Goal: Find specific page/section: Find specific page/section

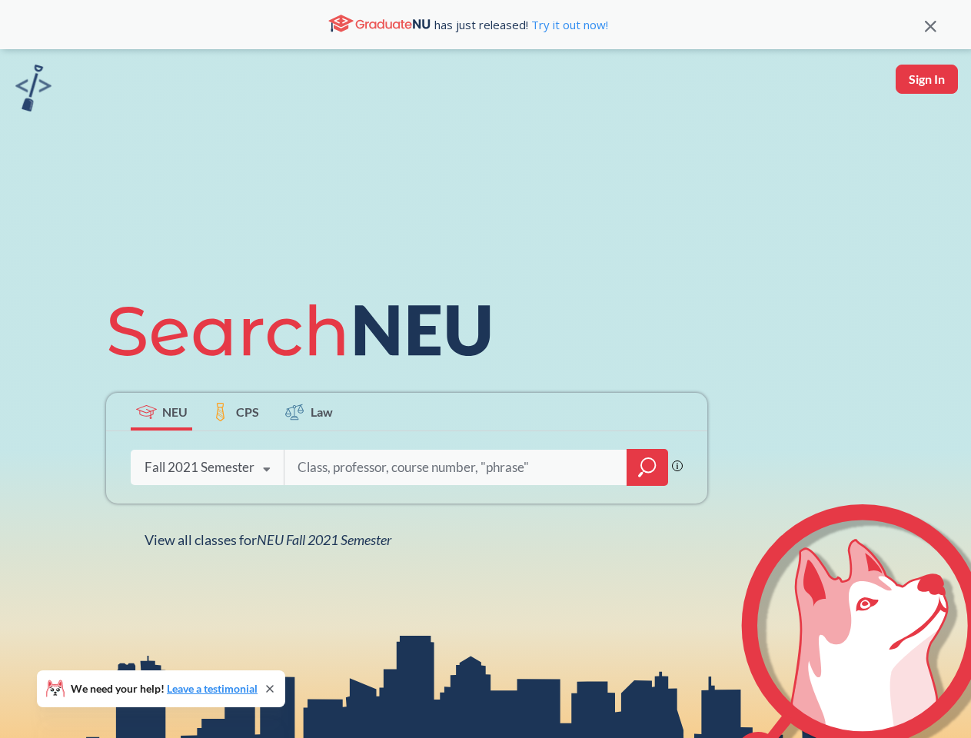
click at [485, 369] on icon at bounding box center [306, 331] width 401 height 86
click at [930, 25] on icon at bounding box center [931, 27] width 12 height 12
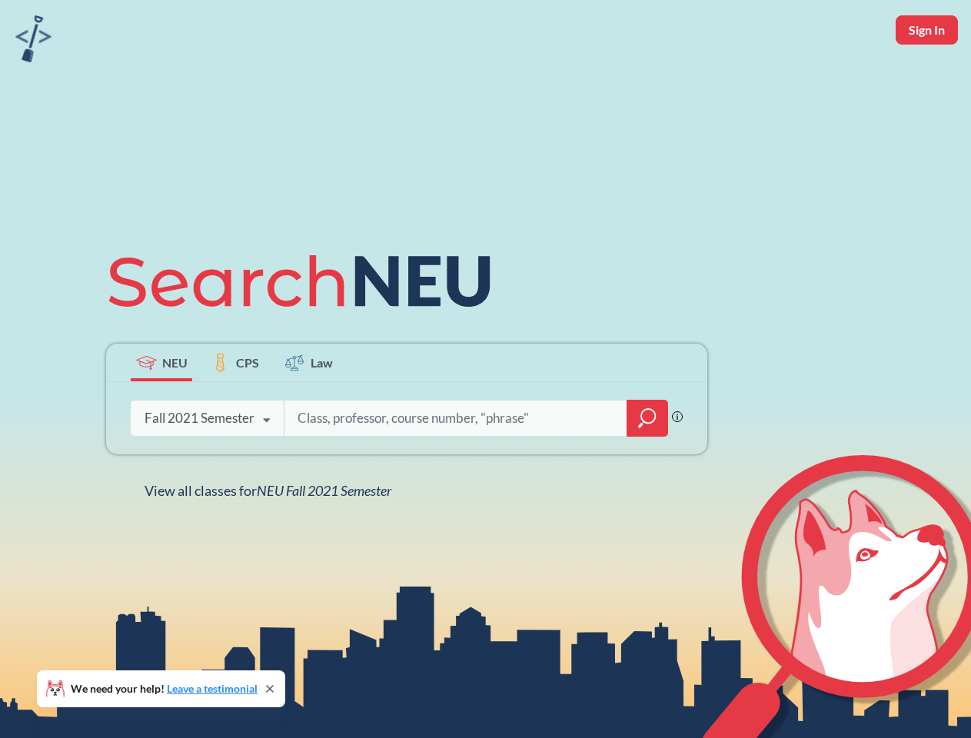
click at [926, 79] on div "NEU CPS Law Phrase search guarantees the exact search appears in the results. E…" at bounding box center [485, 369] width 971 height 738
click at [161, 411] on div "Fall 2021 Semester" at bounding box center [200, 418] width 110 height 17
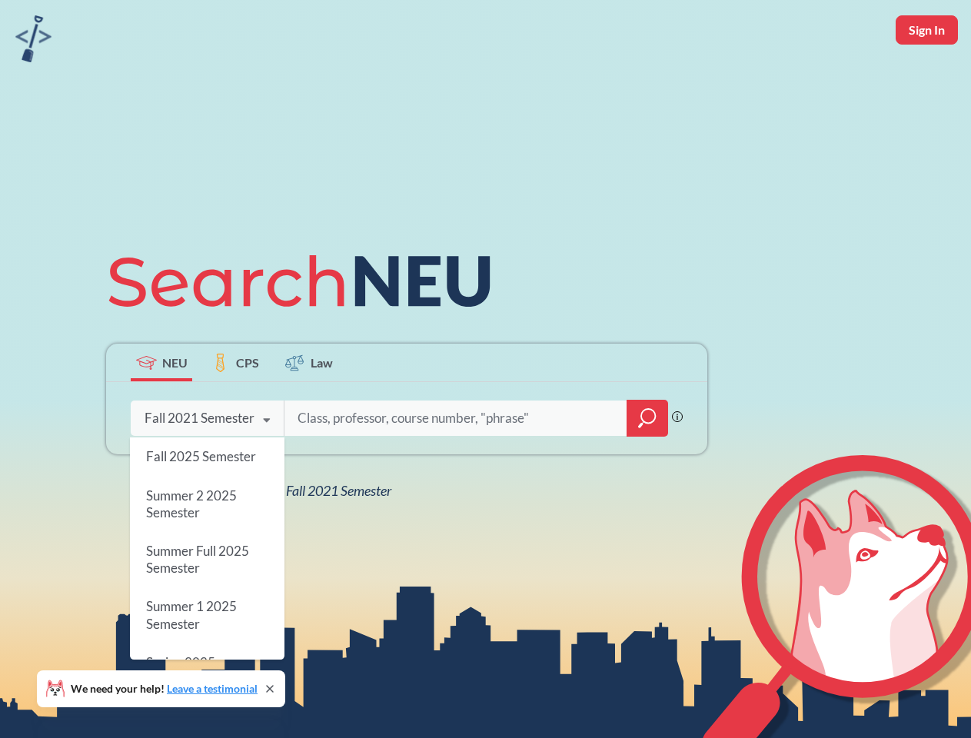
scroll to position [863, 0]
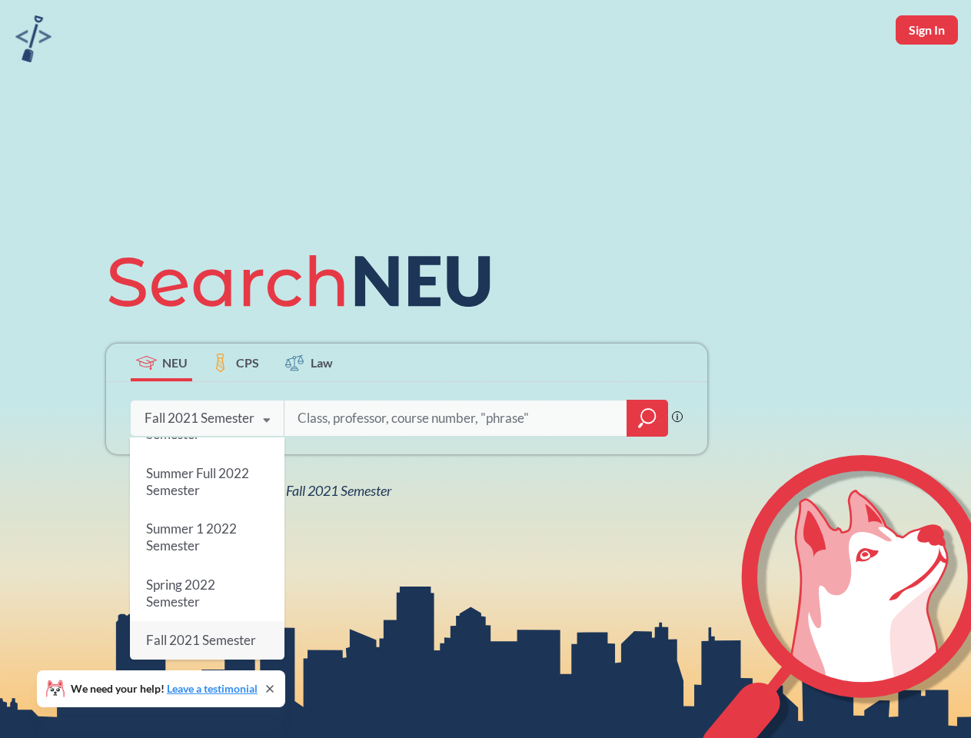
click at [235, 411] on div "Fall 2021 Semester" at bounding box center [200, 418] width 110 height 17
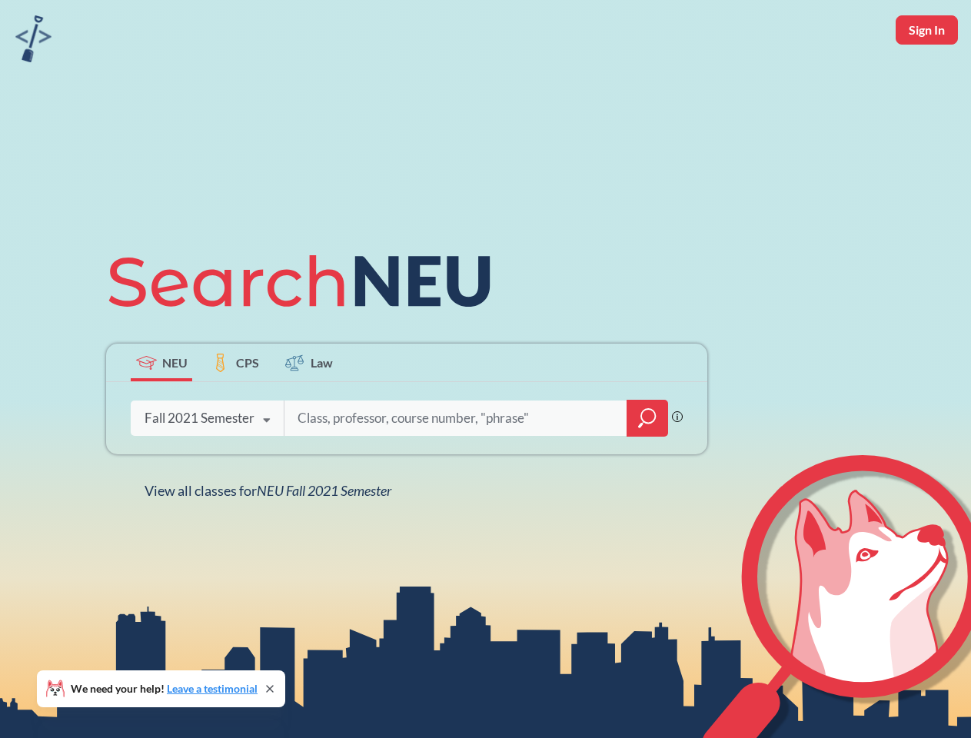
click at [309, 411] on input "search" at bounding box center [456, 418] width 320 height 32
click at [647, 467] on div "NEU CPS Law Phrase search guarantees the exact search appears in the results. E…" at bounding box center [407, 368] width 620 height 261
click at [207, 467] on div "NEU CPS Law Phrase search guarantees the exact search appears in the results. E…" at bounding box center [407, 368] width 620 height 261
click at [267, 470] on div "NEU CPS Law Phrase search guarantees the exact search appears in the results. E…" at bounding box center [407, 368] width 620 height 261
click at [271, 540] on div "NEU CPS Law Phrase search guarantees the exact search appears in the results. E…" at bounding box center [485, 369] width 971 height 738
